Goal: Transaction & Acquisition: Obtain resource

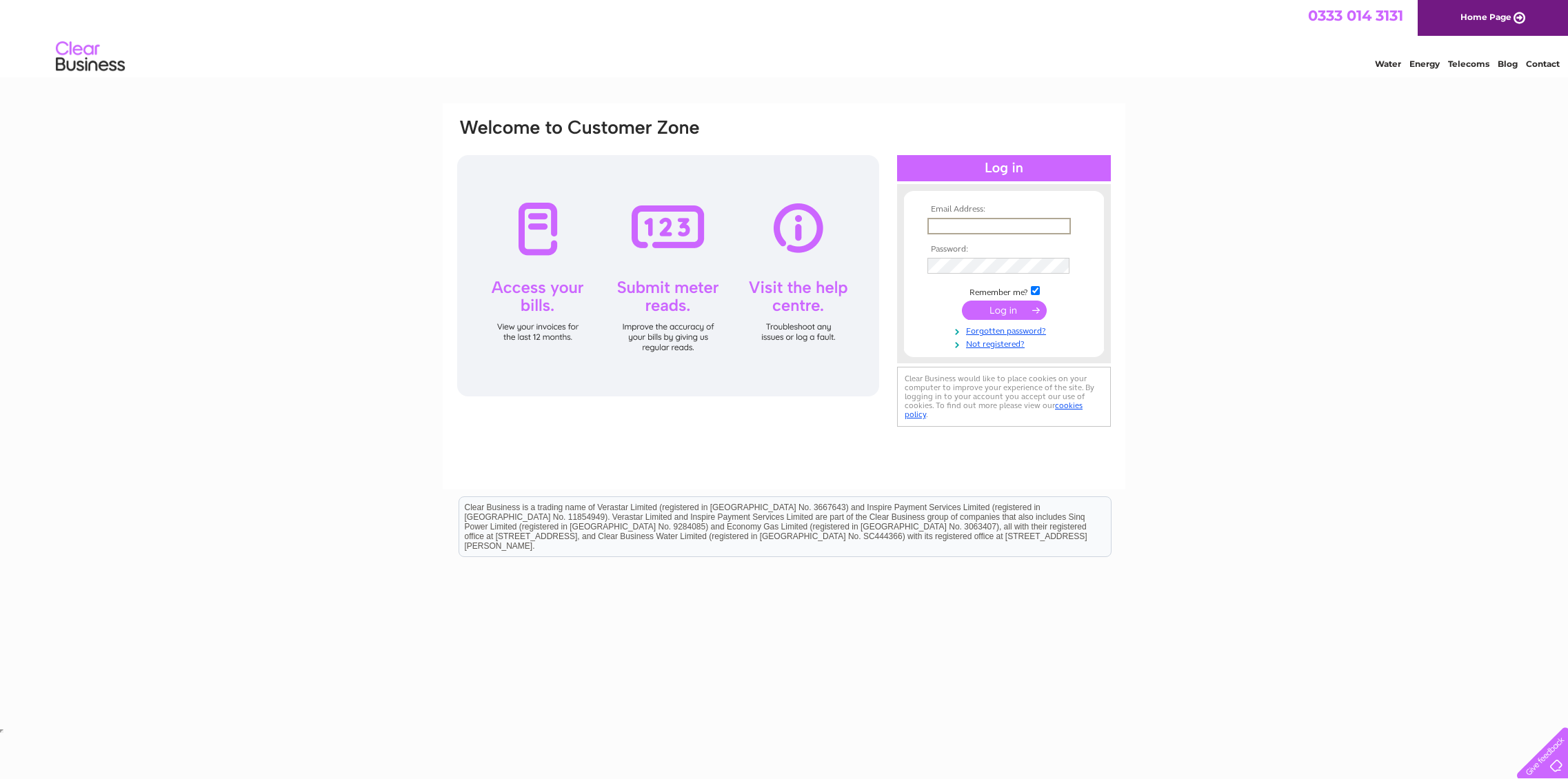
type input "adam@pedenandpringle.com"
click at [1005, 317] on input "submit" at bounding box center [1004, 310] width 85 height 19
click at [1006, 312] on input "submit" at bounding box center [1004, 309] width 85 height 19
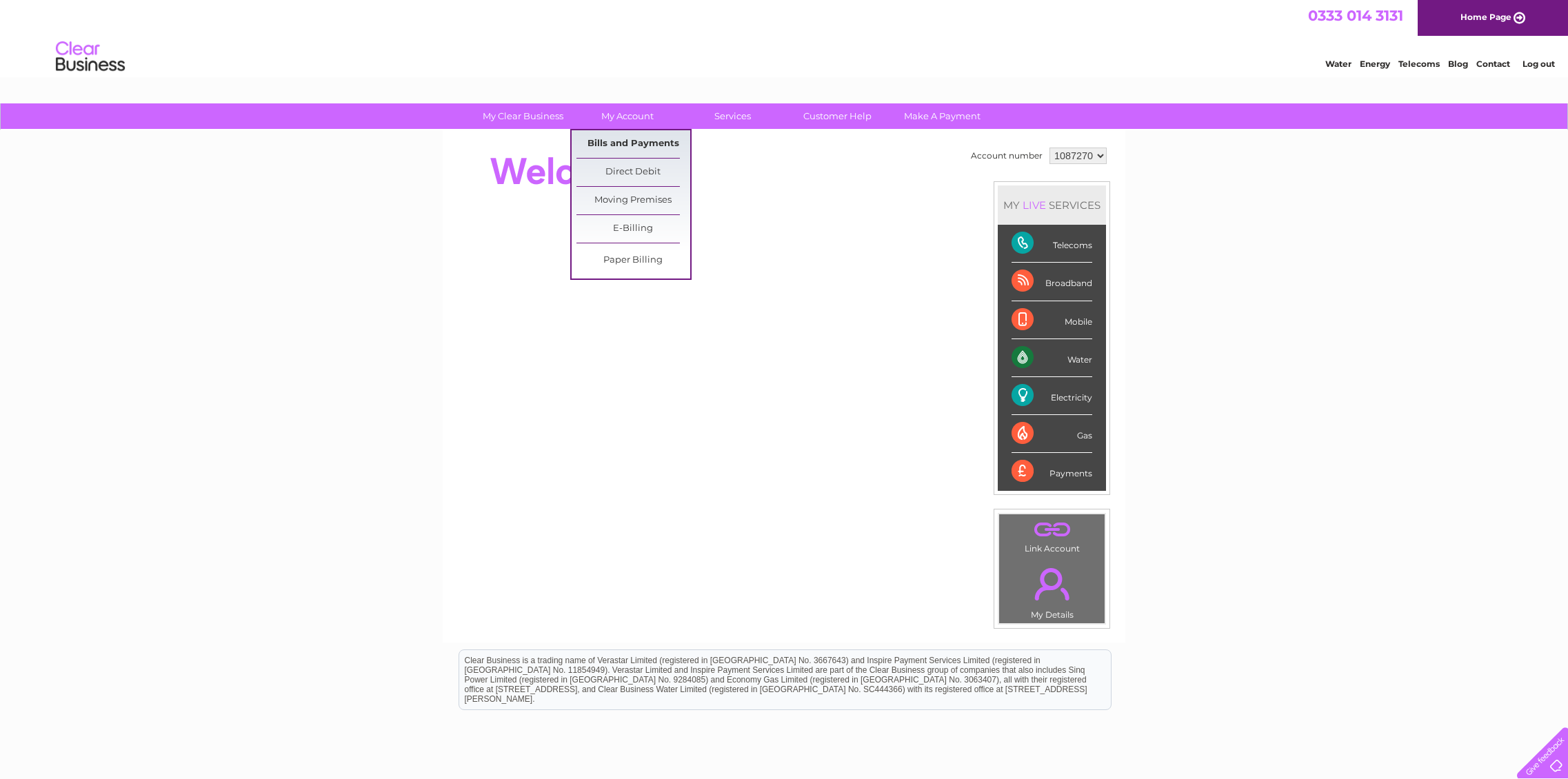
click at [595, 144] on link "Bills and Payments" at bounding box center [633, 144] width 113 height 28
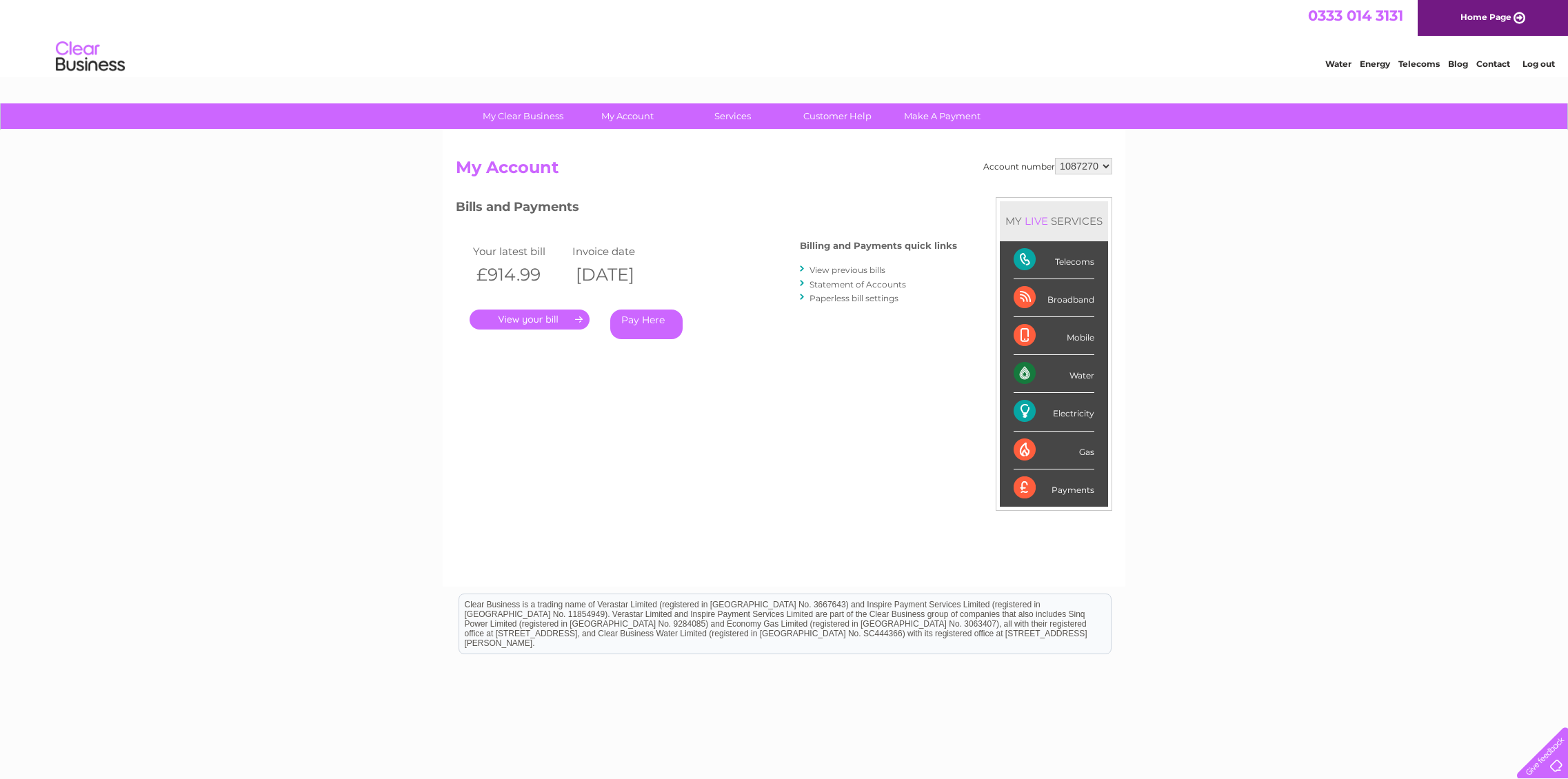
click at [541, 317] on link "." at bounding box center [529, 320] width 120 height 20
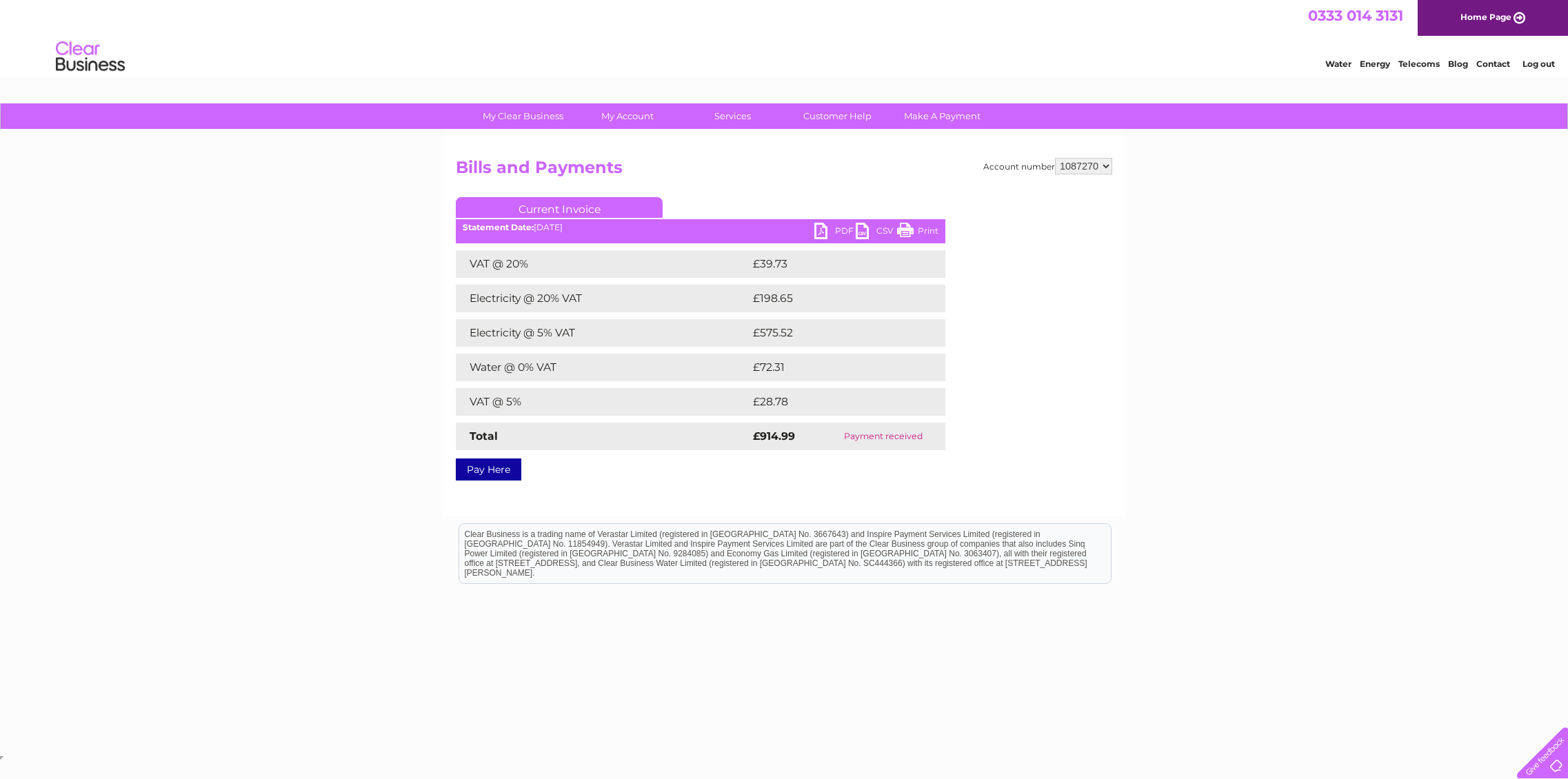
click at [840, 232] on link "PDF" at bounding box center [835, 233] width 42 height 20
click at [1292, 235] on div "My Clear Business Login Details My Details My Preferences Link Account My Accou…" at bounding box center [784, 428] width 1568 height 649
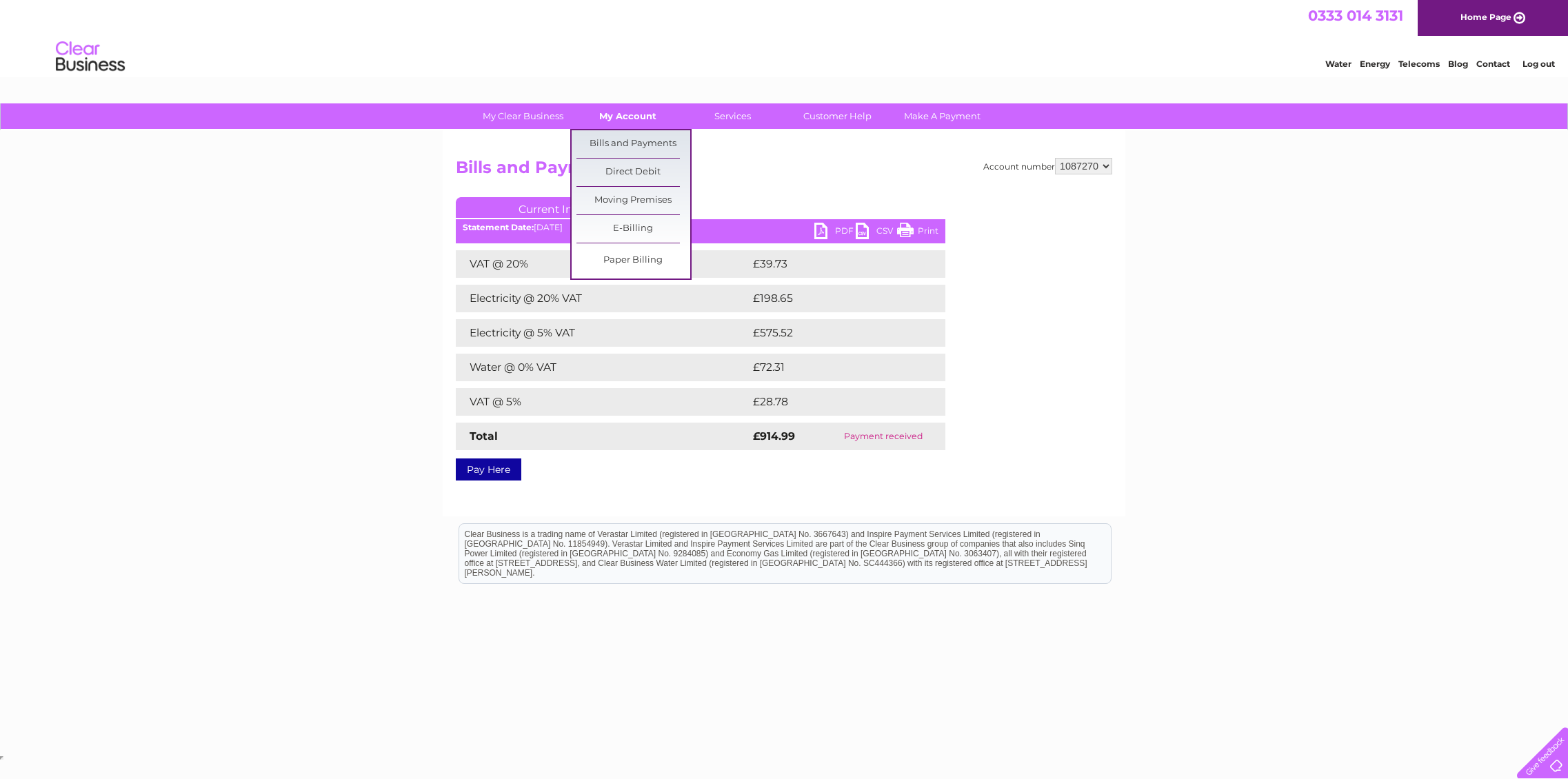
click at [615, 124] on link "My Account" at bounding box center [628, 116] width 113 height 25
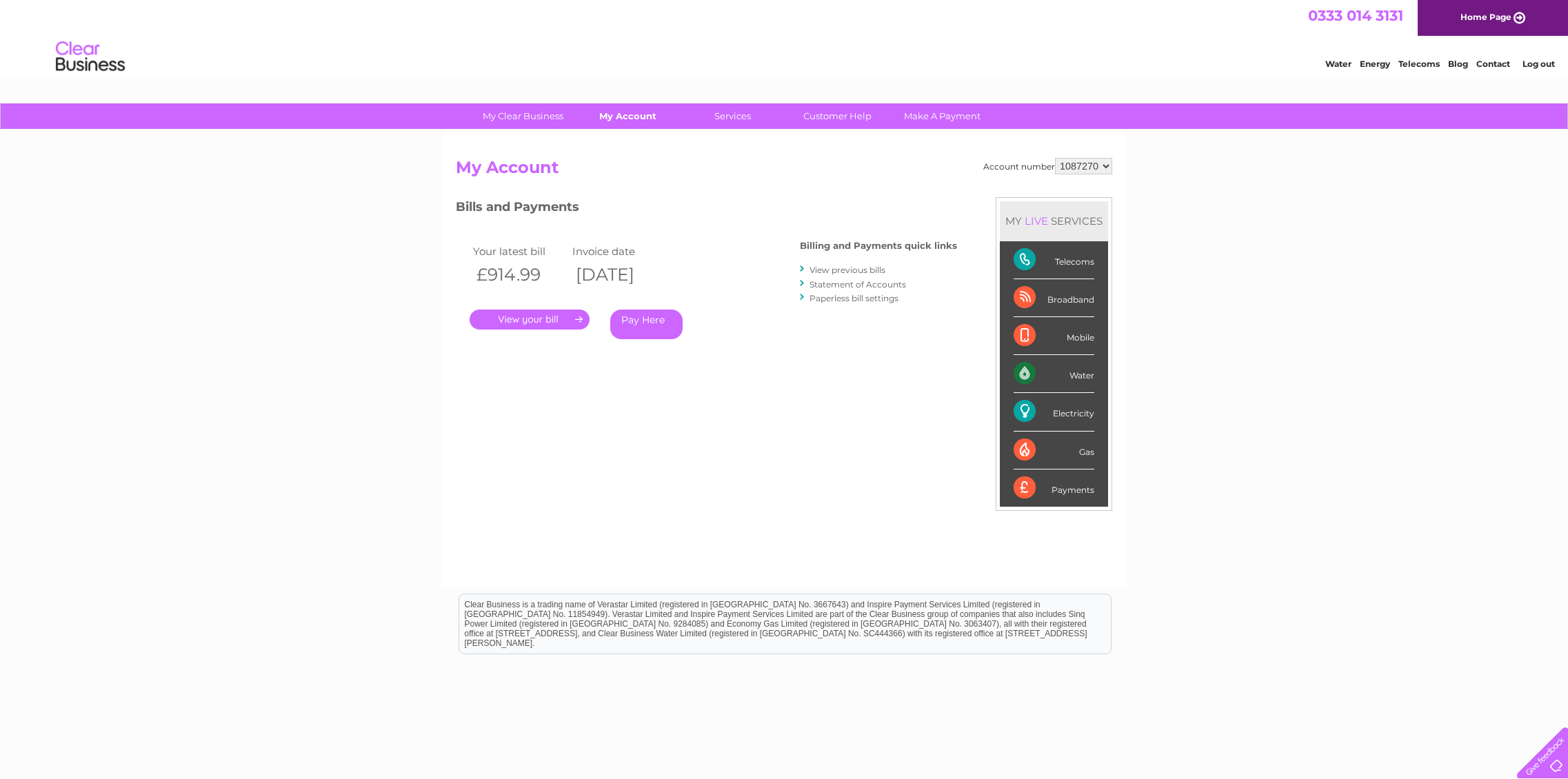
click at [621, 120] on link "My Account" at bounding box center [628, 116] width 113 height 25
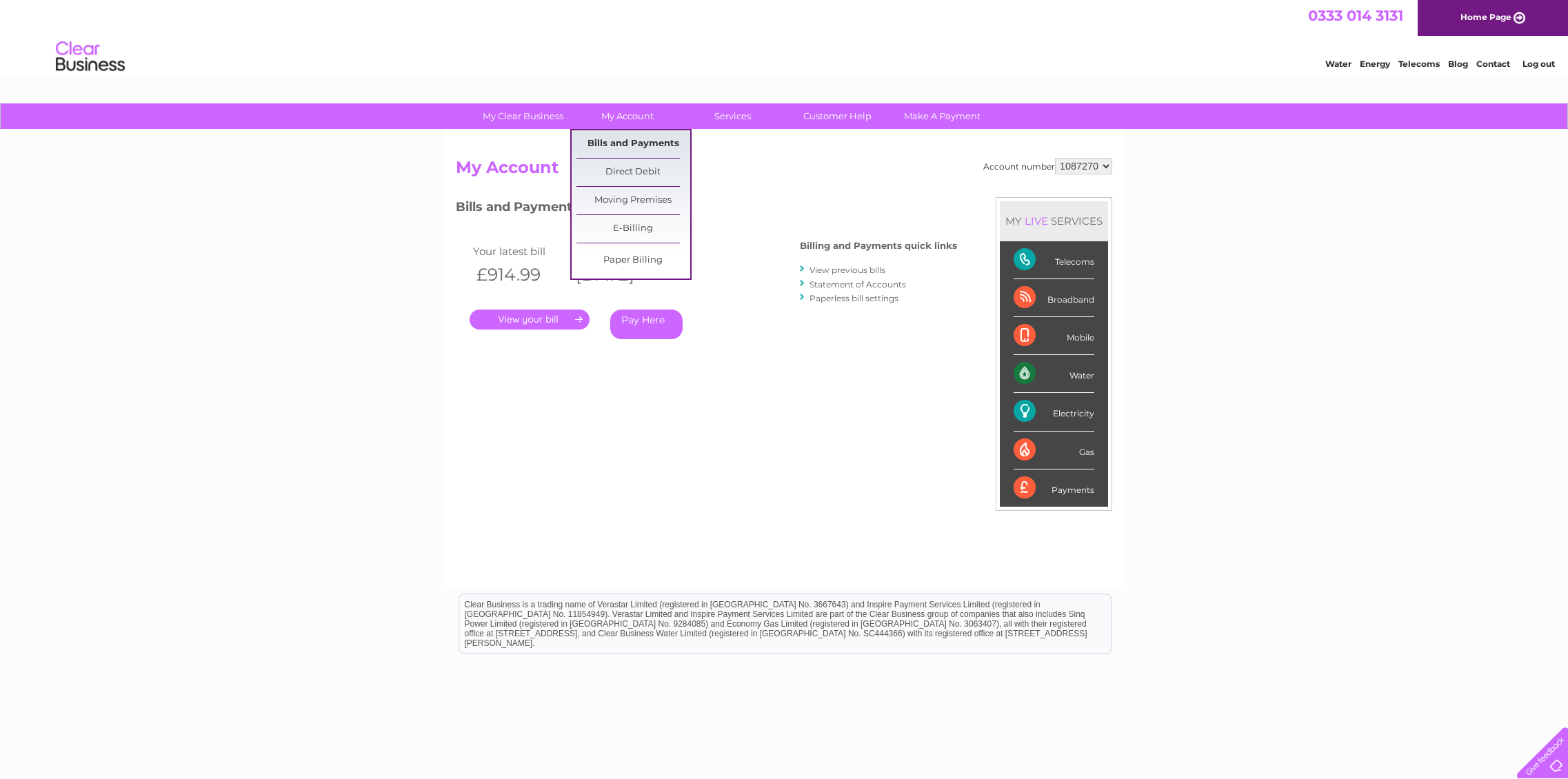
click at [618, 147] on link "Bills and Payments" at bounding box center [633, 144] width 113 height 28
click at [827, 268] on link "View previous bills" at bounding box center [848, 269] width 76 height 10
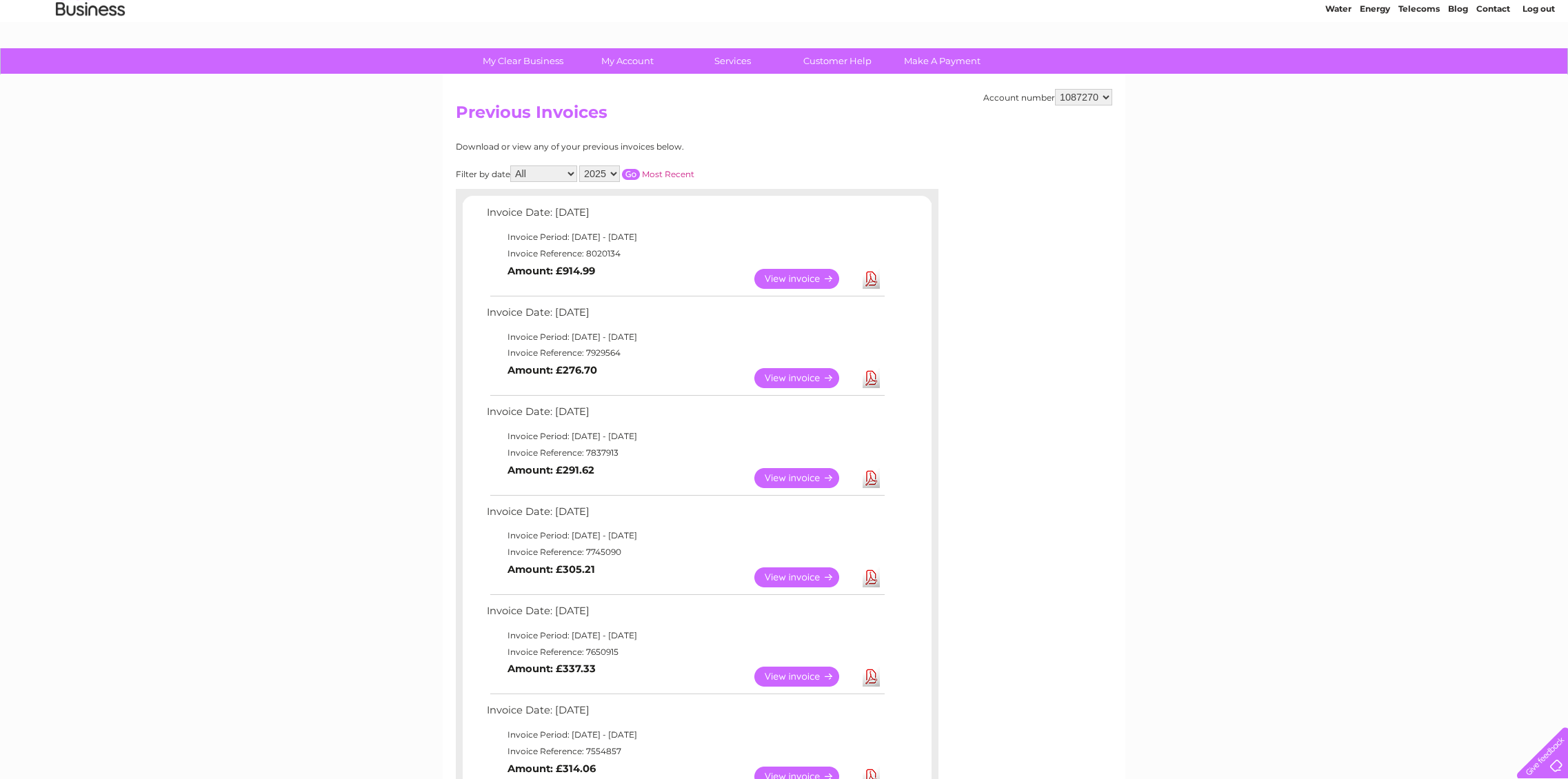
scroll to position [57, 0]
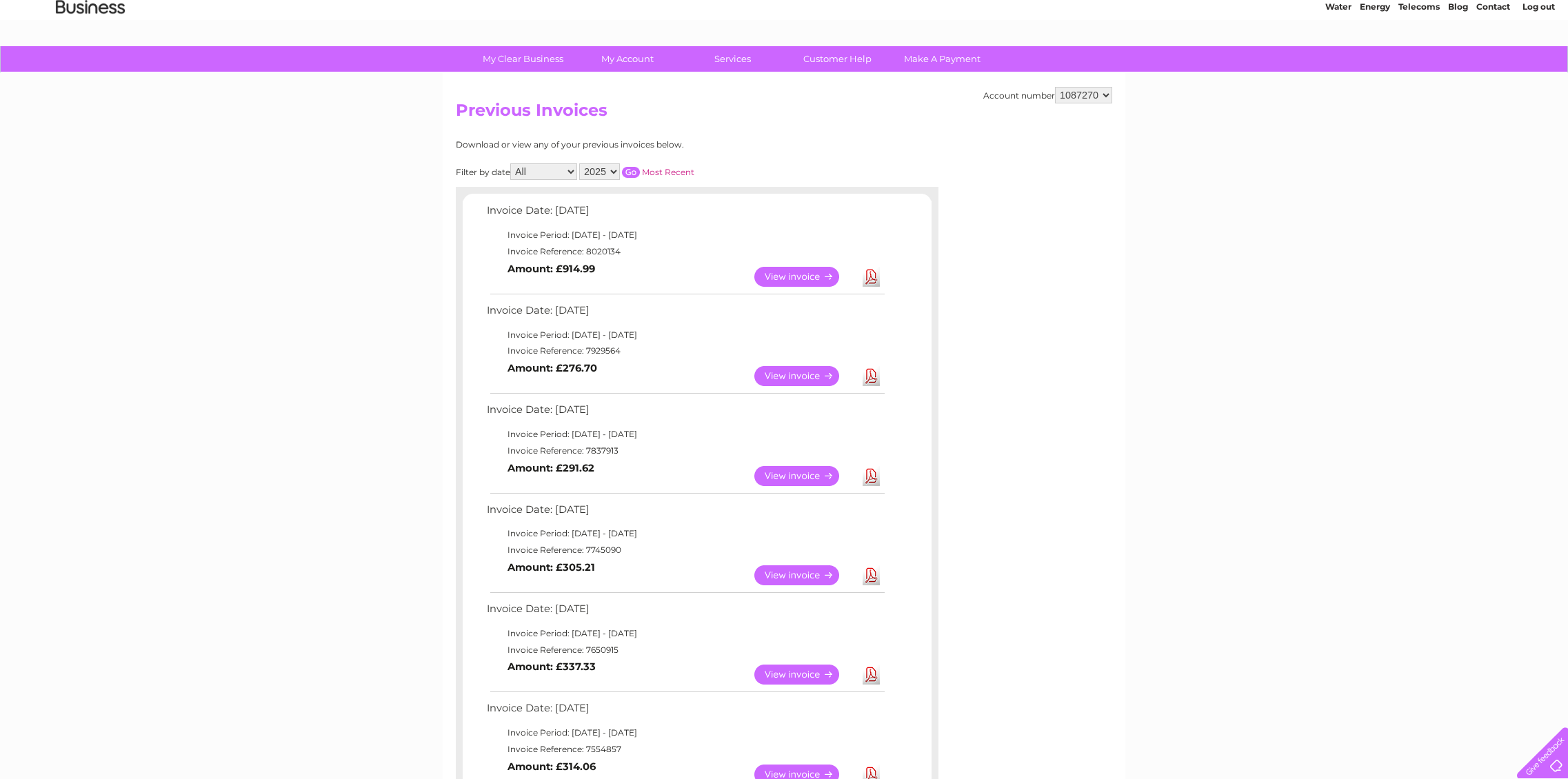
click at [799, 371] on link "View" at bounding box center [804, 376] width 101 height 20
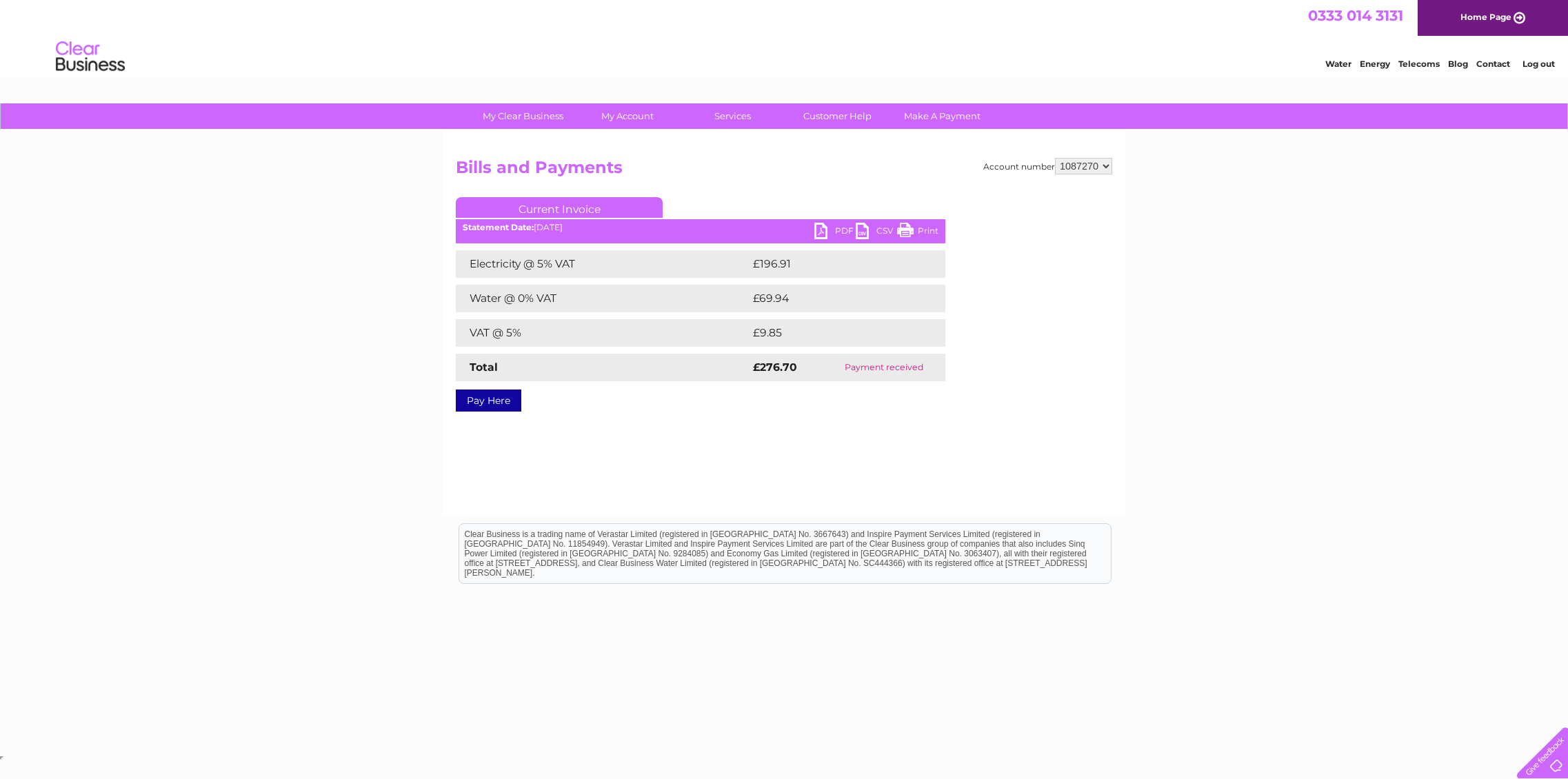
click at [842, 229] on link "PDF" at bounding box center [835, 233] width 42 height 20
click at [1315, 183] on div "My Clear Business Login Details My Details My Preferences Link Account My Accou…" at bounding box center [784, 428] width 1568 height 649
click at [1005, 52] on div "Water Energy Telecoms Blog Contact Log out" at bounding box center [784, 58] width 1568 height 45
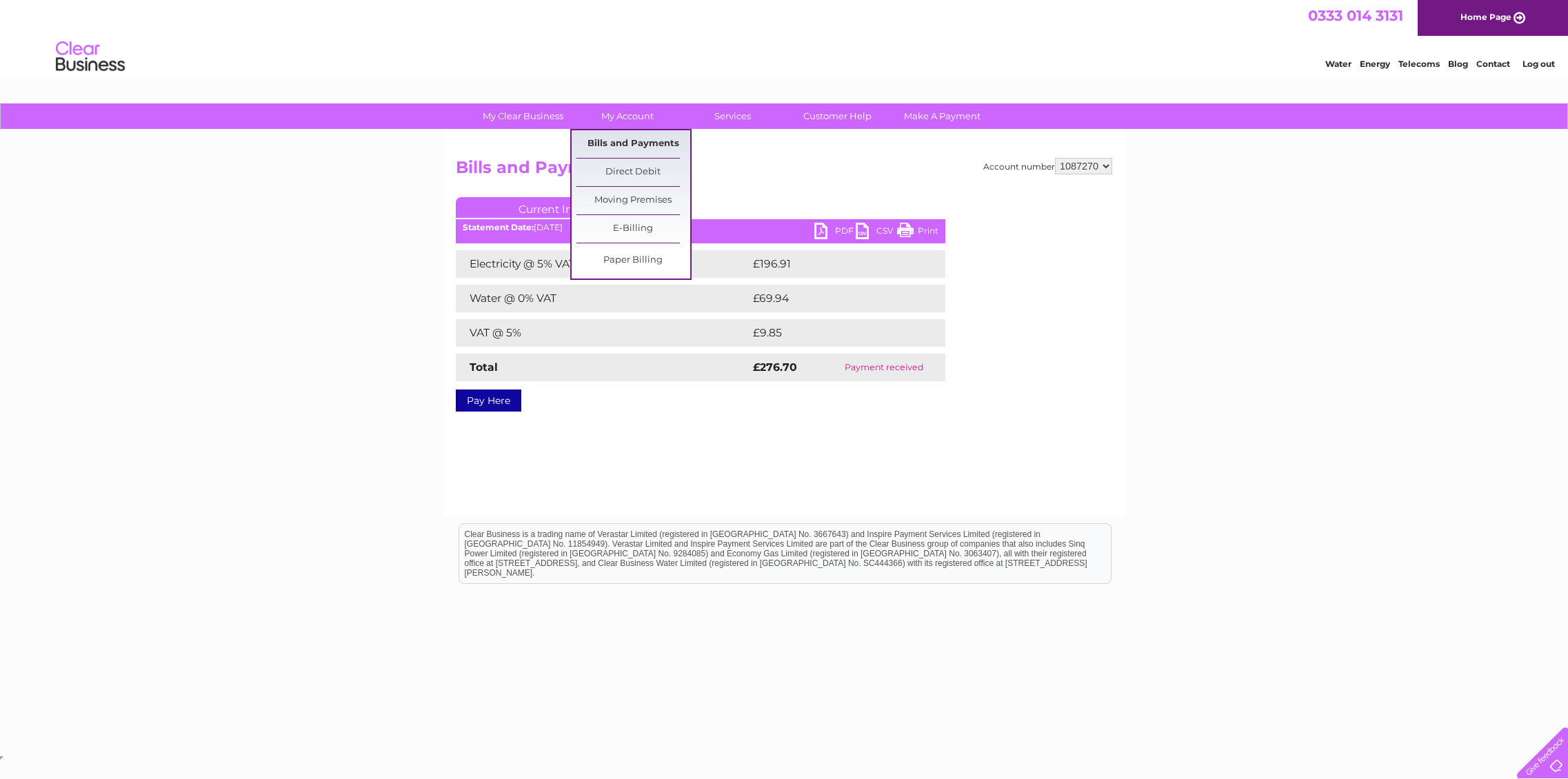
click at [611, 142] on link "Bills and Payments" at bounding box center [633, 144] width 113 height 28
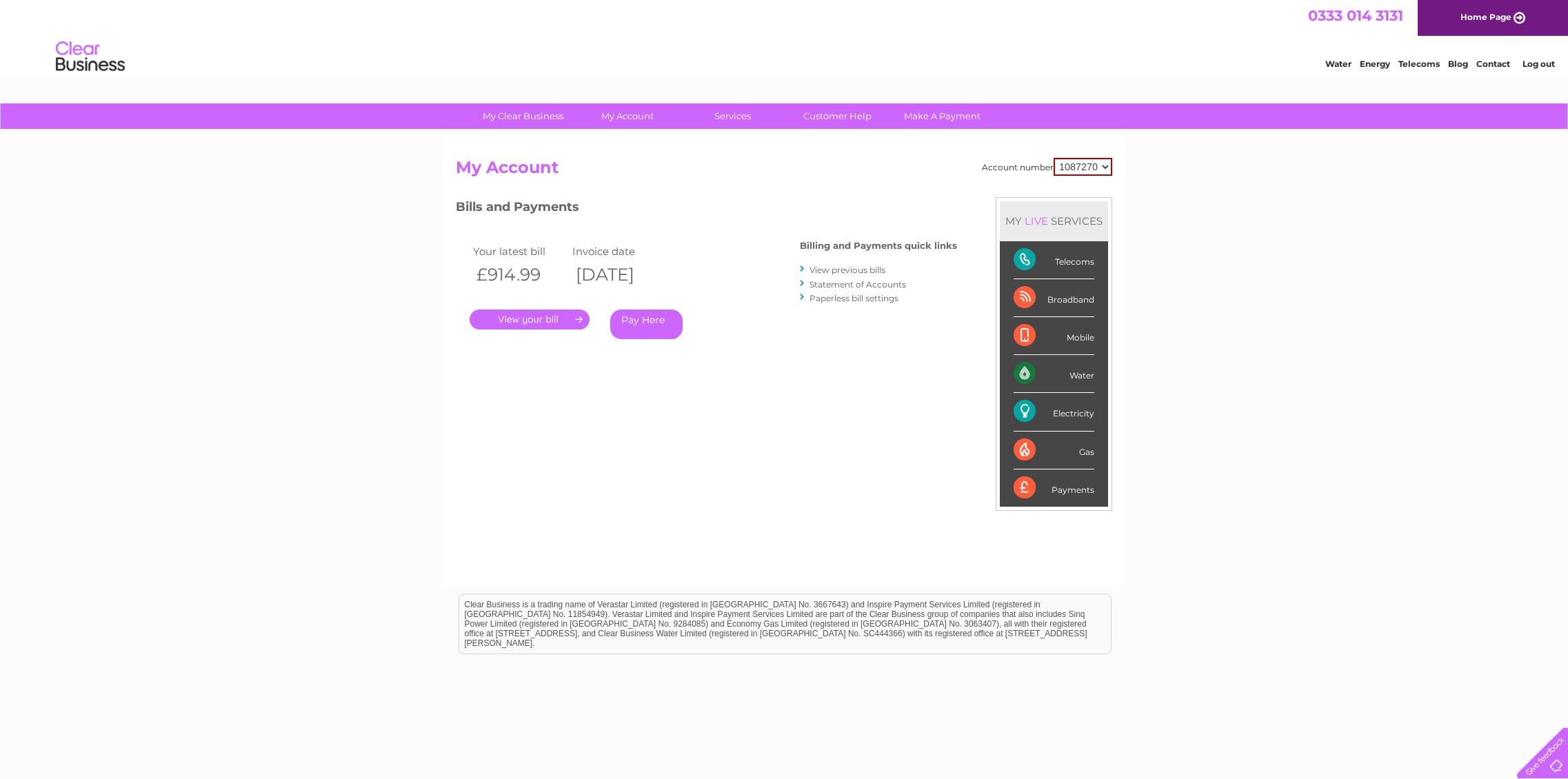
click at [533, 320] on link "." at bounding box center [529, 320] width 120 height 20
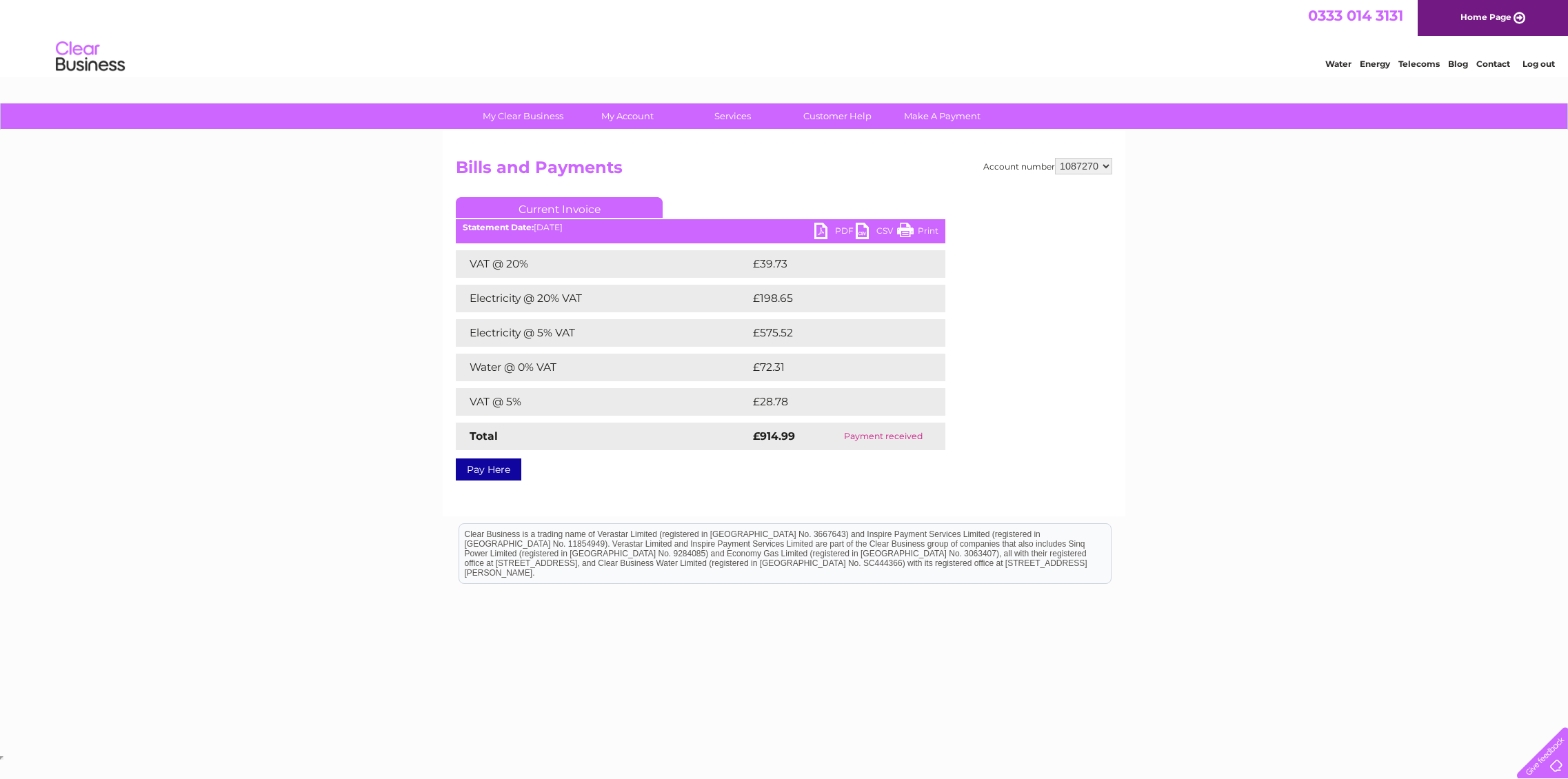
click at [832, 229] on link "PDF" at bounding box center [835, 233] width 42 height 20
